Goal: Transaction & Acquisition: Purchase product/service

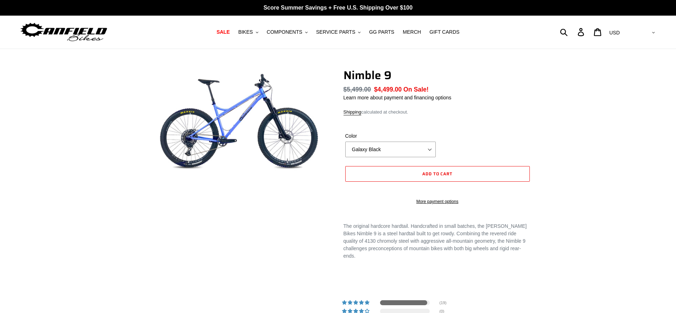
select select "highest-rating"
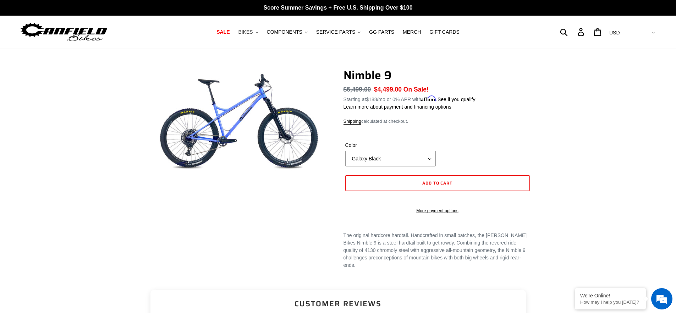
click at [251, 33] on span "BIKES" at bounding box center [245, 32] width 15 height 6
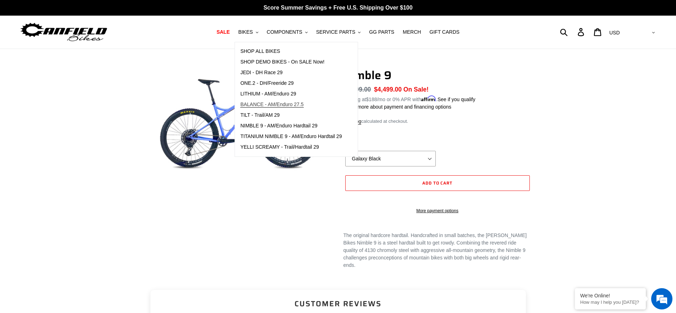
click at [294, 103] on span "BALANCE - AM/Enduro 27.5" at bounding box center [271, 104] width 63 height 6
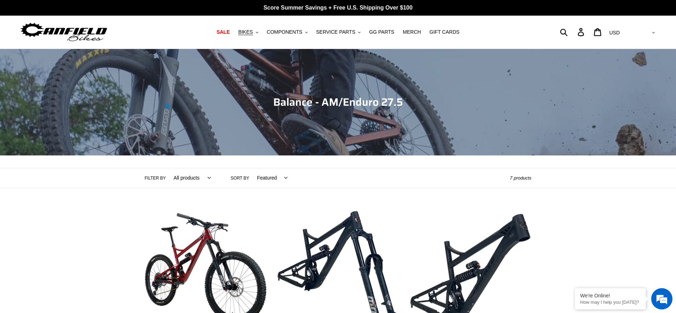
click at [80, 35] on img at bounding box center [64, 32] width 89 height 22
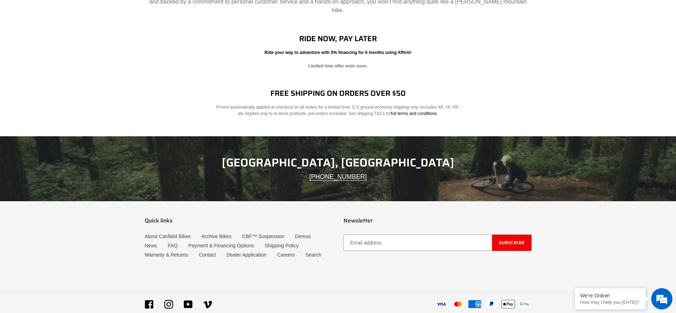
scroll to position [1114, 0]
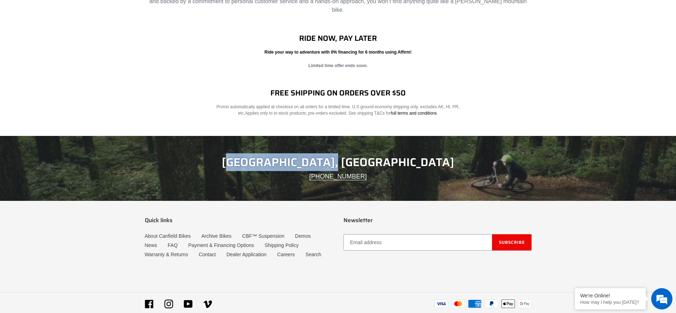
drag, startPoint x: 395, startPoint y: 155, endPoint x: 283, endPoint y: 153, distance: 112.1
click at [283, 155] on h2 "PONCHA SPRINGS, CO" at bounding box center [338, 161] width 387 height 13
drag, startPoint x: 280, startPoint y: 156, endPoint x: 395, endPoint y: 156, distance: 115.0
click at [395, 156] on h2 "PONCHA SPRINGS, CO" at bounding box center [338, 161] width 387 height 13
copy h2 "PONCHA SPRINGS, CO"
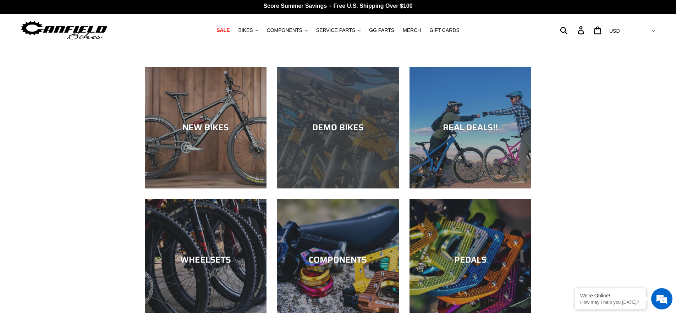
scroll to position [1, 0]
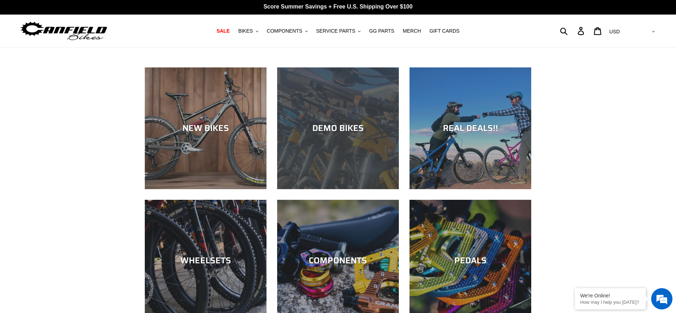
click at [340, 189] on div "DEMO BIKES" at bounding box center [338, 189] width 122 height 0
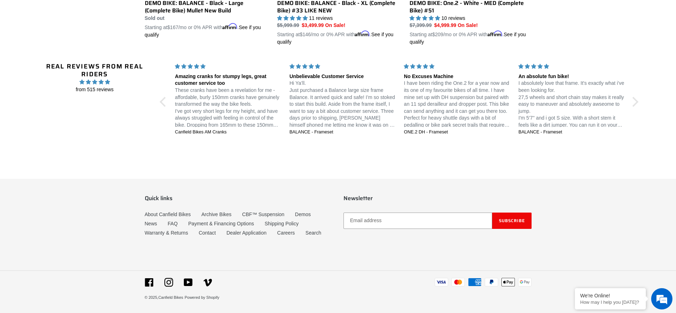
scroll to position [706, 0]
